Goal: Task Accomplishment & Management: Complete application form

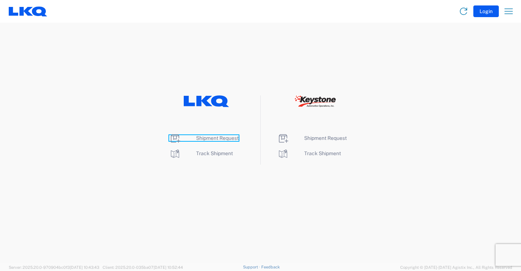
click at [223, 138] on span "Shipment Request" at bounding box center [217, 138] width 43 height 6
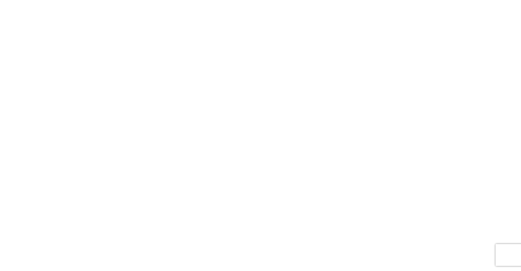
select select "FULL"
select select "LBS"
select select "IN"
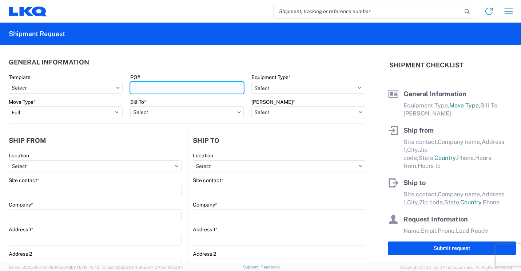
click at [197, 90] on input "PO#" at bounding box center [187, 88] width 114 height 12
type input "950-10"
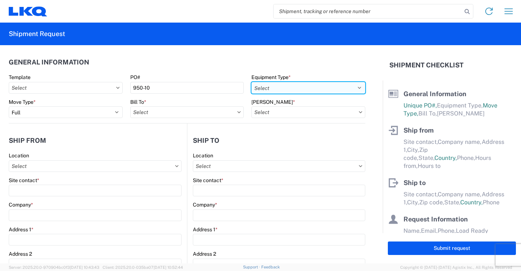
click at [353, 84] on select "Select 53’ Dry Van Flatbed Dropdeck (van) Lowboy (flatbed) Rail" at bounding box center [309, 88] width 114 height 12
select select "STDV"
click at [252, 82] on select "Select 53’ Dry Van Flatbed Dropdeck (van) Lowboy (flatbed) Rail" at bounding box center [309, 88] width 114 height 12
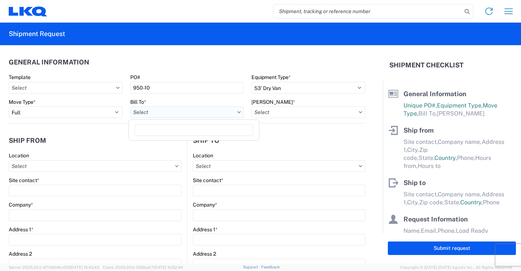
click at [234, 114] on input "text" at bounding box center [187, 112] width 114 height 12
type input "1760"
click at [172, 144] on div "1760 - LKQ Best Core" at bounding box center [193, 145] width 127 height 12
click at [237, 112] on icon at bounding box center [239, 112] width 4 height 2
click at [198, 108] on input "text" at bounding box center [187, 112] width 114 height 12
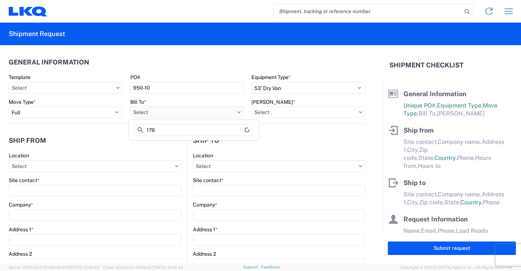
type input "1760"
type input "1760 - LKQ Best Core"
type input "1760"
click at [306, 135] on header "Ship to" at bounding box center [276, 140] width 178 height 16
click at [359, 112] on icon at bounding box center [361, 112] width 4 height 2
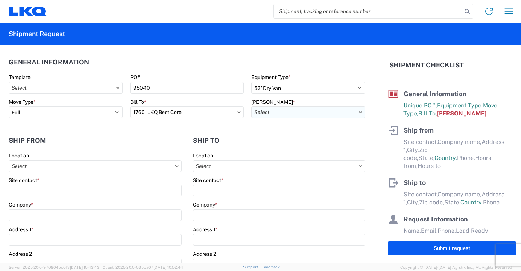
click at [342, 114] on input "text" at bounding box center [309, 112] width 114 height 12
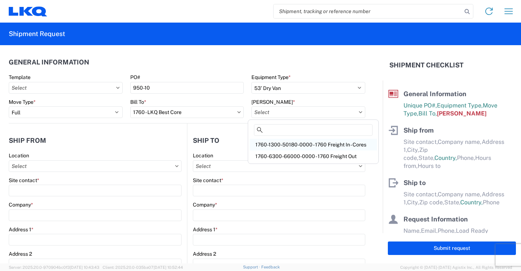
click at [331, 144] on div "1760-1300-50180-0000 - 1760 Freight In - Cores" at bounding box center [313, 145] width 127 height 12
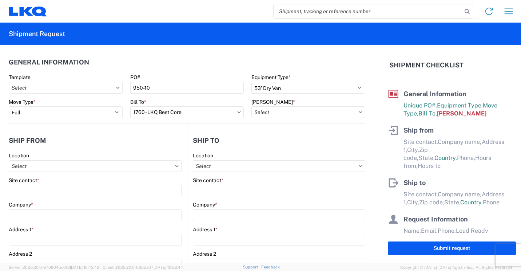
type input "1760-1300-50180-0000 - 1760 Freight In - Cores"
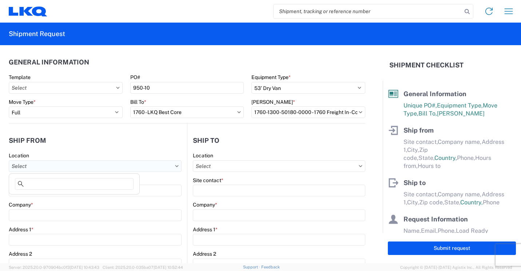
click at [142, 167] on input "text" at bounding box center [95, 166] width 173 height 12
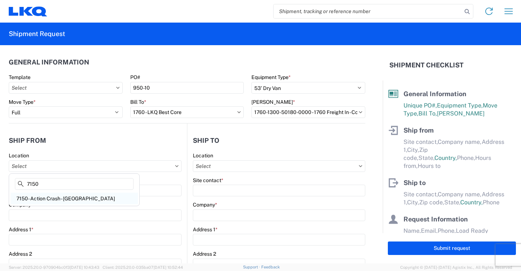
type input "7150"
click at [59, 198] on div "7150- Action Crash - [GEOGRAPHIC_DATA]" at bounding box center [74, 199] width 127 height 12
type input "7150- Action Crash - [GEOGRAPHIC_DATA]"
type input "LKQ Corporation"
type input "[STREET_ADDRESS]"
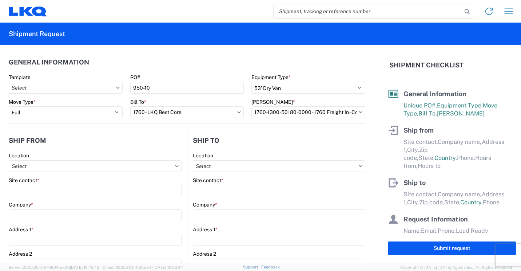
type input "[GEOGRAPHIC_DATA]"
type input "R2C2Z2"
select select
select select "CA"
type input "08:00"
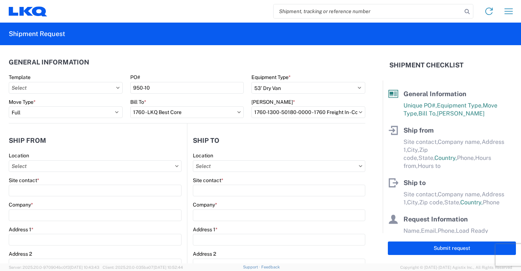
type input "17:00"
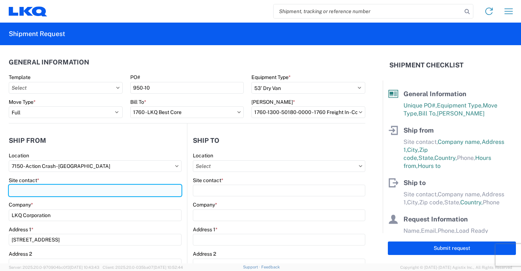
click at [51, 189] on input "Site contact *" at bounding box center [95, 191] width 173 height 12
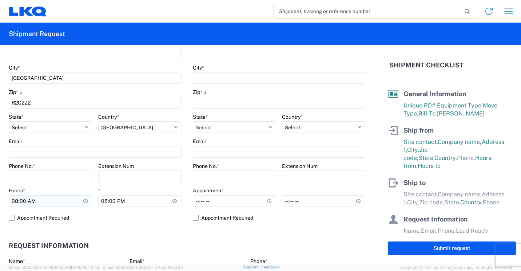
scroll to position [218, 0]
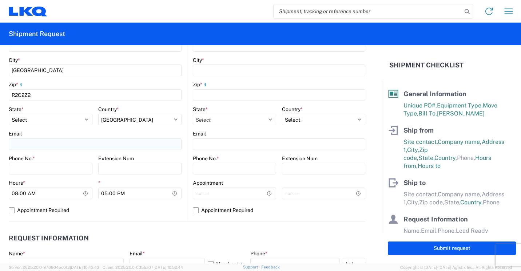
type input "[PERSON_NAME]"
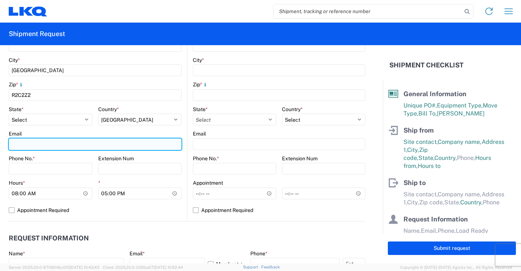
click at [45, 144] on input "Email" at bounding box center [95, 144] width 173 height 12
type input "[EMAIL_ADDRESS][DOMAIN_NAME]"
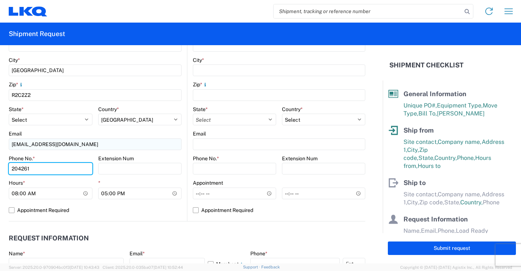
type input "2042612258"
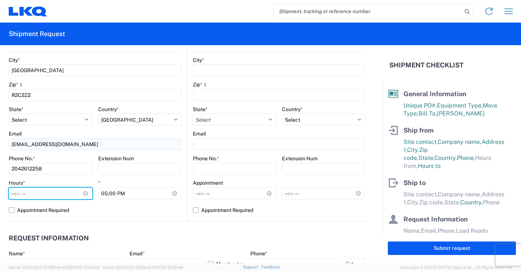
type input "09:00"
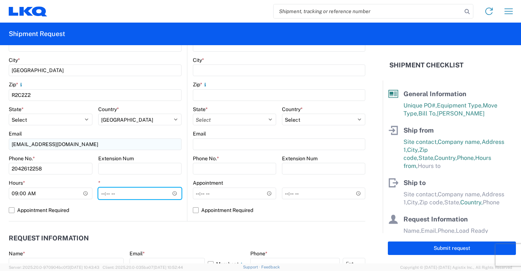
type input "16:00"
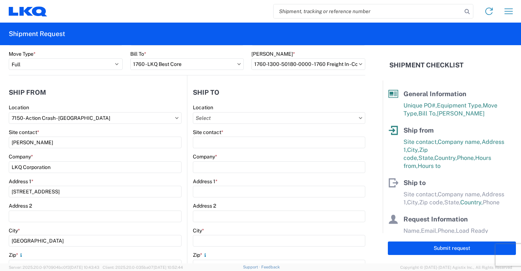
scroll to position [0, 0]
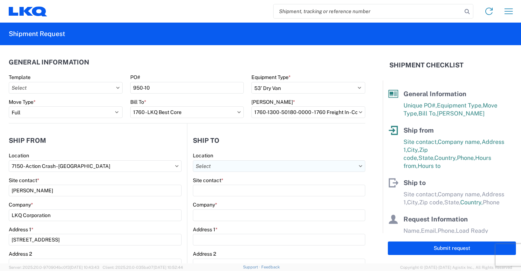
click at [260, 163] on input "text" at bounding box center [279, 166] width 173 height 12
type input "1760"
click at [225, 198] on div "1760 - LKQ Best Core" at bounding box center [255, 199] width 127 height 12
type input "1760 - LKQ Best Core"
type input "LKQ Corporation"
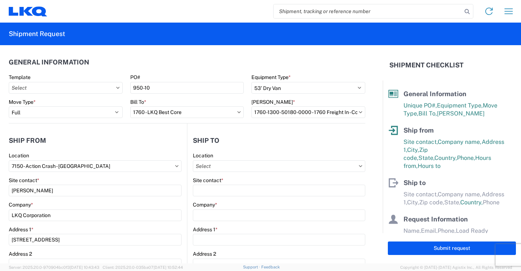
type input "[STREET_ADDRESS]"
type input "[GEOGRAPHIC_DATA]"
type input "77038"
select select "US"
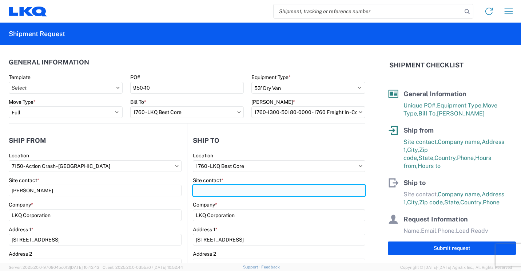
click at [201, 187] on input "Site contact *" at bounding box center [279, 191] width 173 height 12
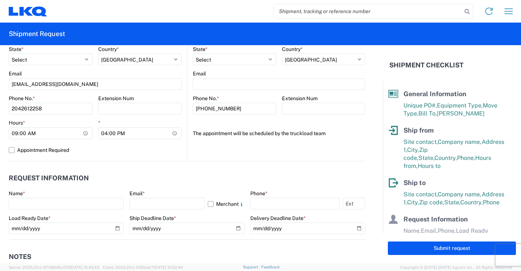
scroll to position [291, 0]
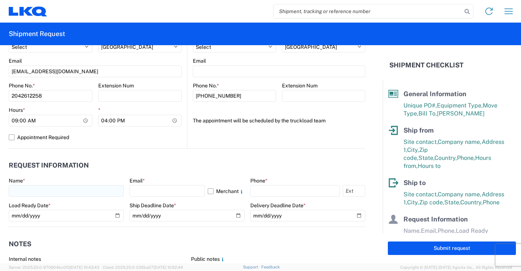
type input "[PERSON_NAME]"
click at [40, 191] on input "text" at bounding box center [66, 191] width 115 height 12
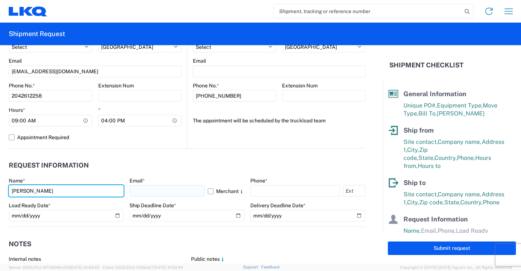
type input "[PERSON_NAME]"
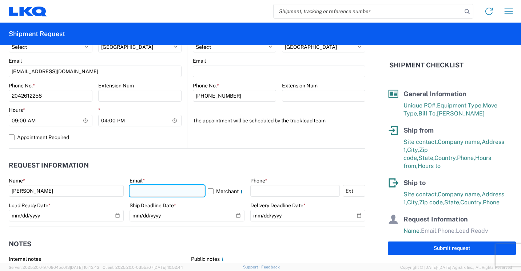
click at [133, 190] on input "text" at bounding box center [167, 191] width 75 height 12
type input "[EMAIL_ADDRESS][DOMAIN_NAME]"
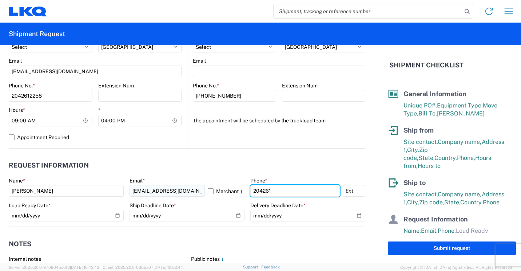
type input "2042612258"
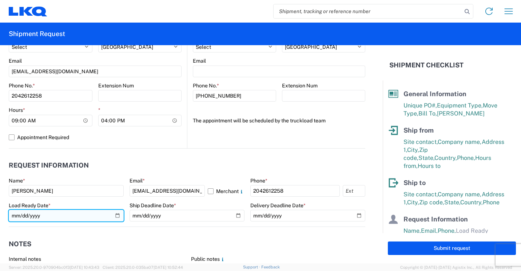
click at [116, 216] on input "date" at bounding box center [66, 216] width 115 height 12
type input "[DATE]"
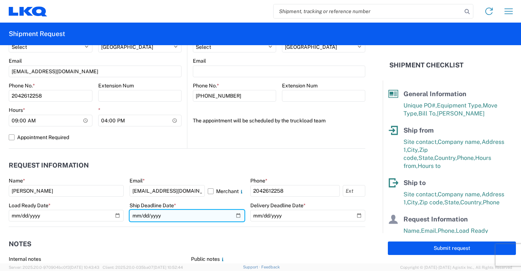
click at [235, 214] on input "date" at bounding box center [187, 216] width 115 height 12
type input "[DATE]"
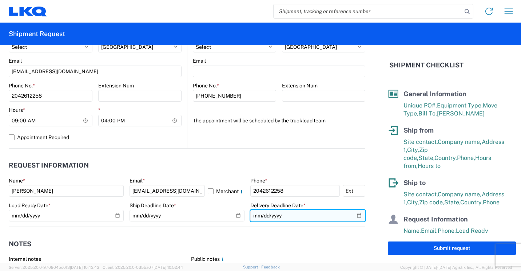
click at [355, 214] on input "date" at bounding box center [307, 216] width 115 height 12
type input "[DATE]"
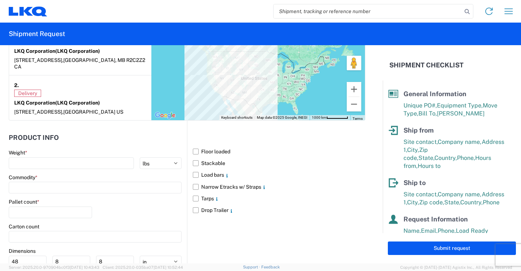
scroll to position [619, 0]
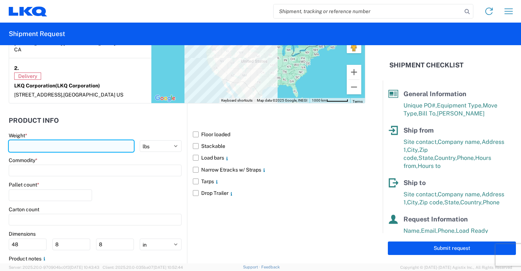
click at [58, 140] on input "number" at bounding box center [71, 146] width 125 height 12
type input "40620"
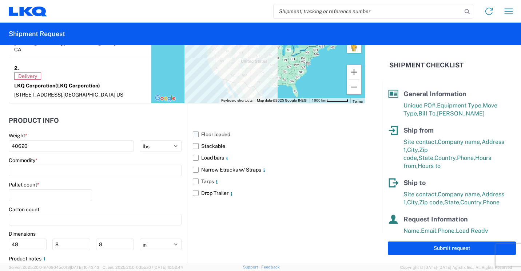
click at [194, 128] on label "Floor loaded" at bounding box center [279, 134] width 173 height 12
click at [0, 0] on input "Floor loaded" at bounding box center [0, 0] width 0 height 0
click at [68, 189] on input "number" at bounding box center [50, 195] width 83 height 12
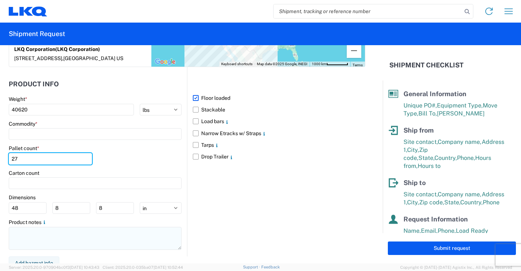
type input "27"
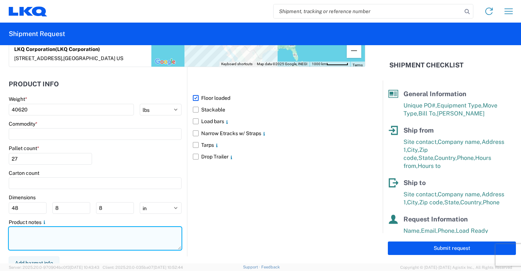
click at [45, 231] on textarea at bounding box center [95, 238] width 173 height 23
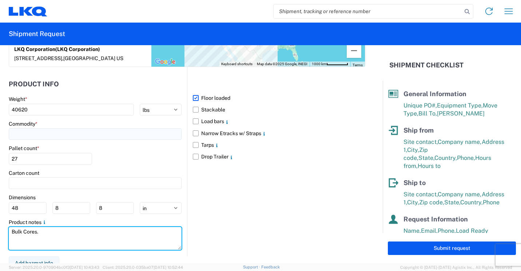
type textarea "Bulk Cores."
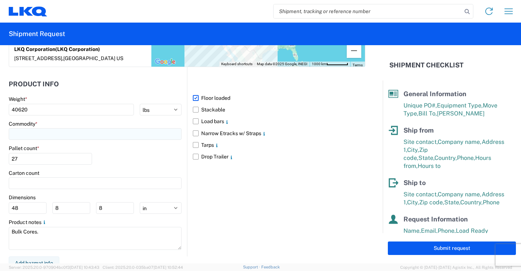
click at [119, 130] on input at bounding box center [95, 134] width 173 height 12
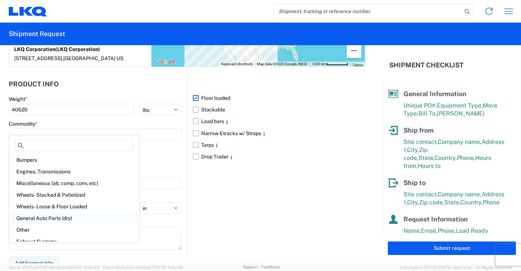
click at [62, 218] on div "General Auto Parts (dry)" at bounding box center [74, 218] width 127 height 12
type input "General Auto Parts (dry)"
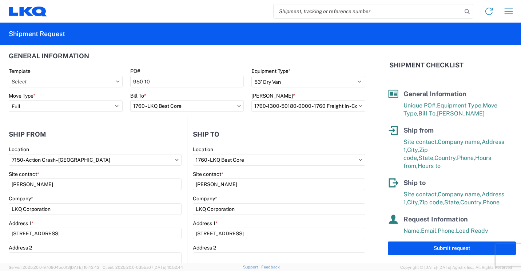
scroll to position [0, 0]
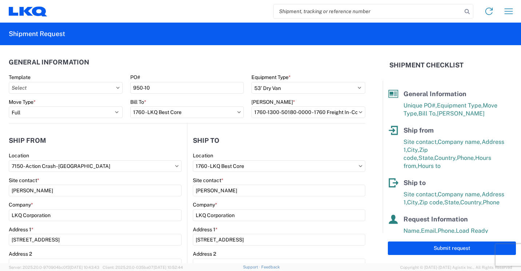
click at [409, 65] on h2 "Shipment Checklist" at bounding box center [426, 65] width 74 height 9
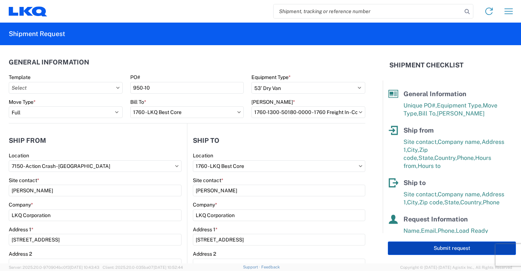
click at [457, 247] on button "Submit request" at bounding box center [452, 247] width 128 height 13
select select "CA"
select select "US"
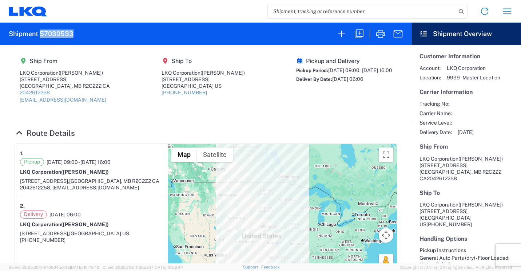
drag, startPoint x: 72, startPoint y: 35, endPoint x: 41, endPoint y: 32, distance: 31.5
click at [41, 32] on agx-form-header "Shipment 57030533" at bounding box center [206, 34] width 412 height 23
copy h2 "57030533"
